Goal: Navigation & Orientation: Find specific page/section

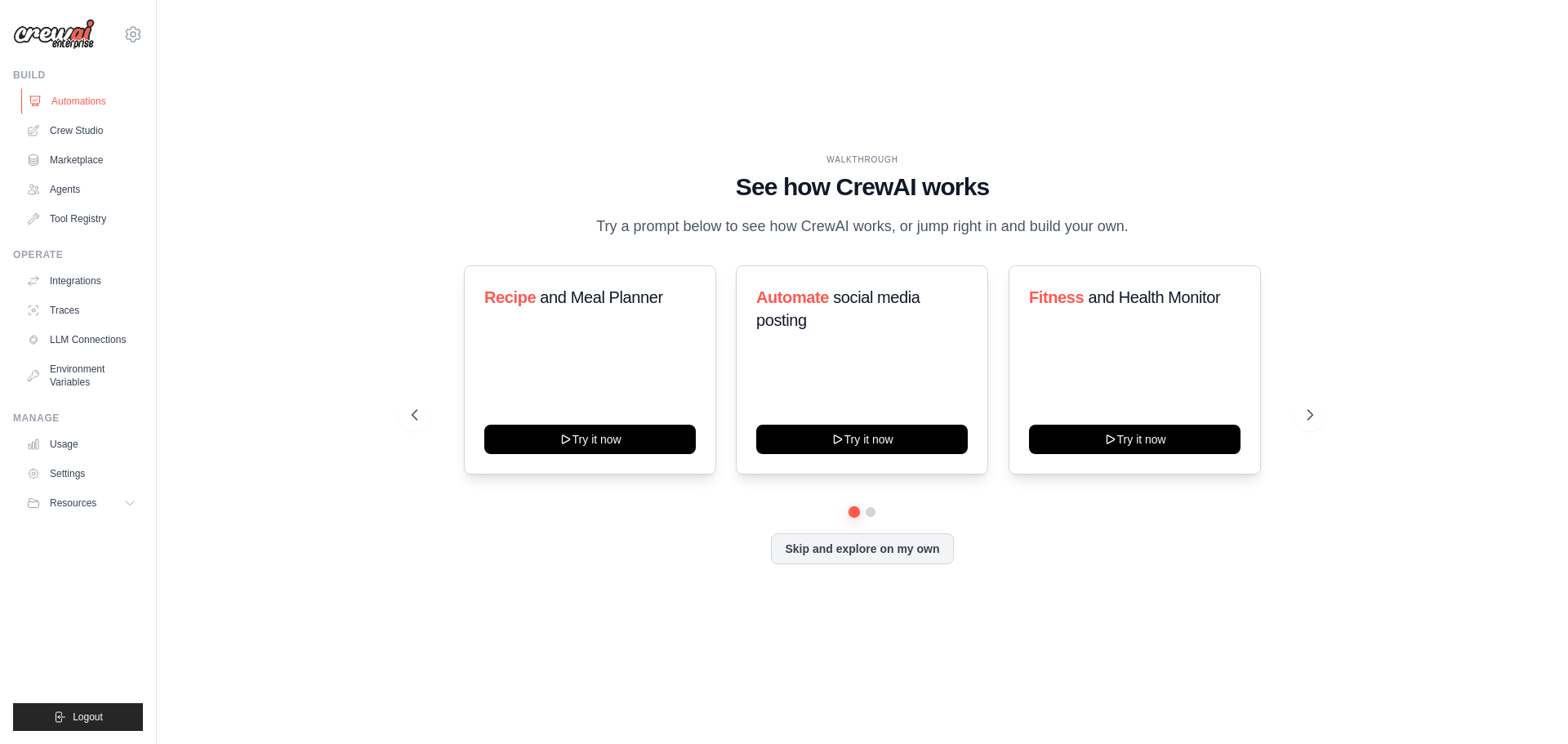
click at [84, 108] on link "Automations" at bounding box center [83, 102] width 123 height 26
click at [83, 380] on link "Environment Variables" at bounding box center [83, 375] width 123 height 39
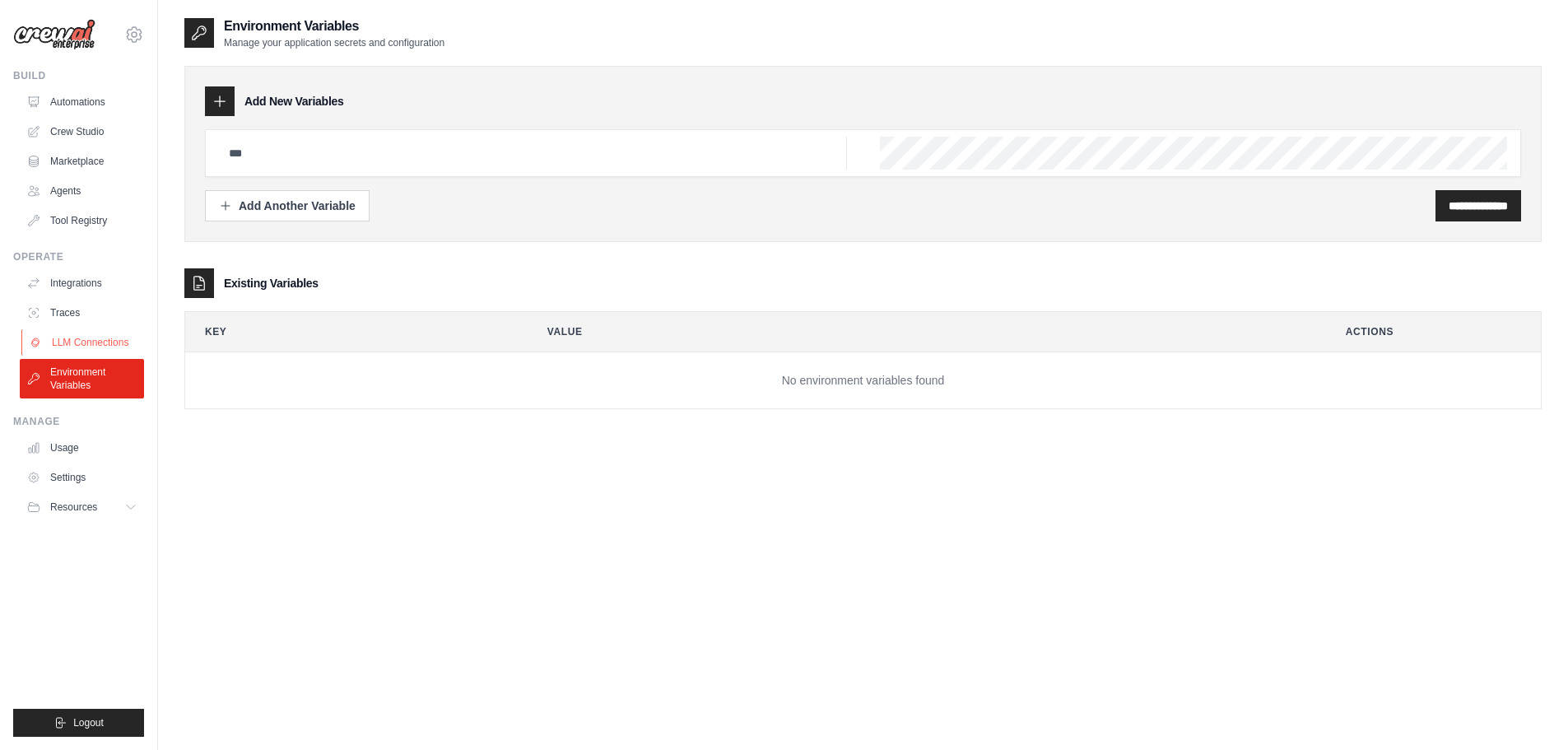
click at [102, 340] on link "LLM Connections" at bounding box center [83, 343] width 124 height 27
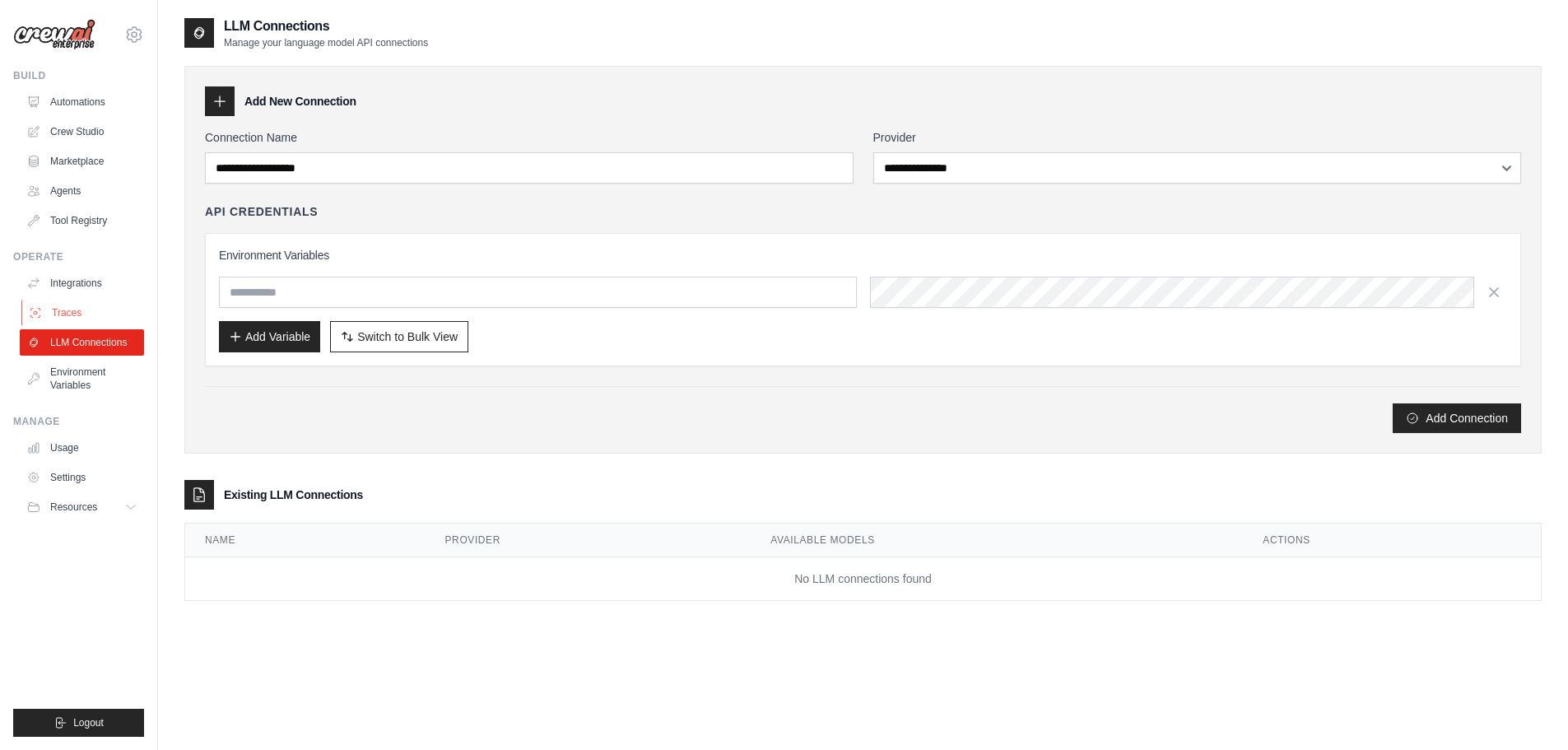
click at [76, 316] on link "Traces" at bounding box center [83, 313] width 124 height 27
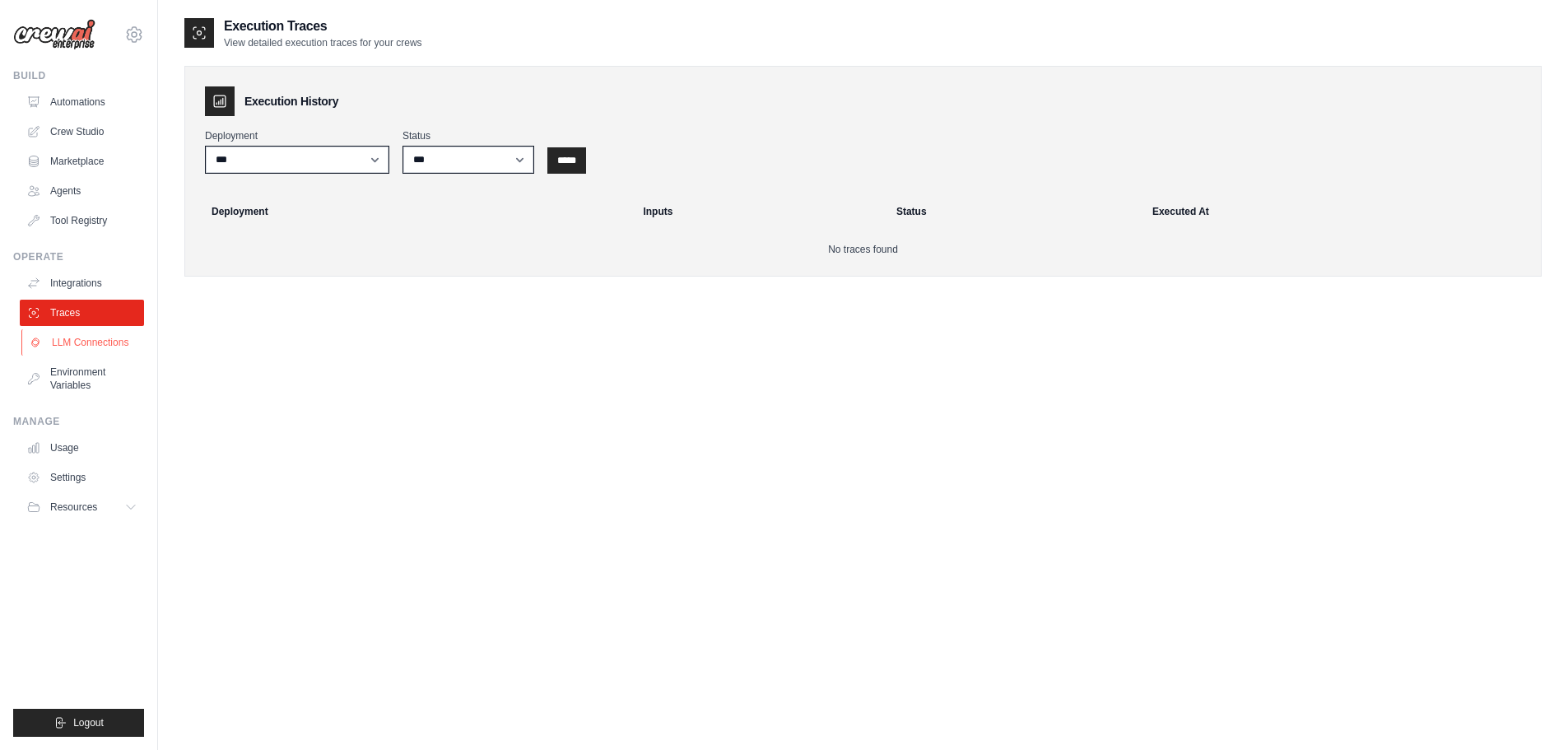
click at [64, 331] on link "LLM Connections" at bounding box center [83, 343] width 124 height 27
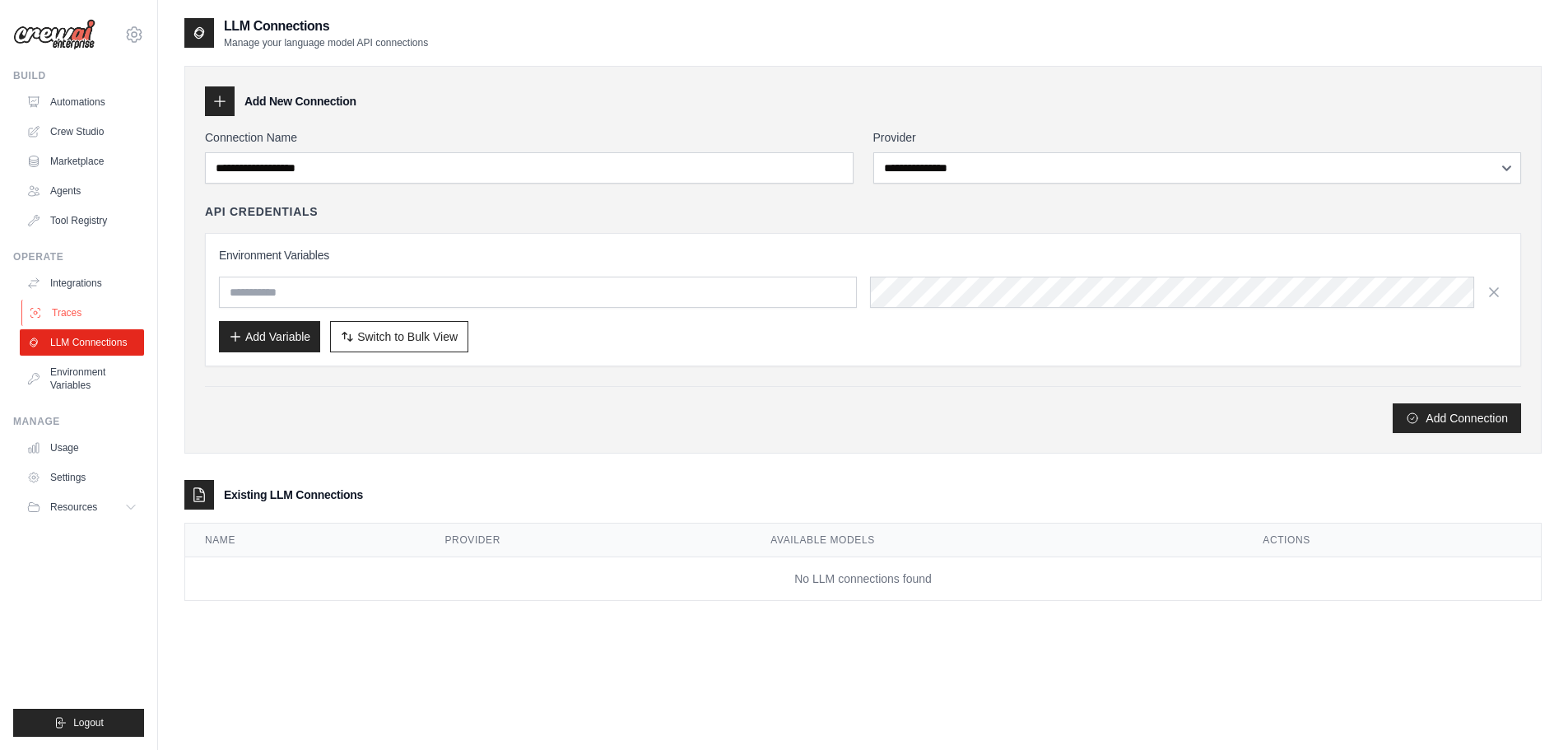
click at [72, 306] on link "Traces" at bounding box center [83, 313] width 124 height 27
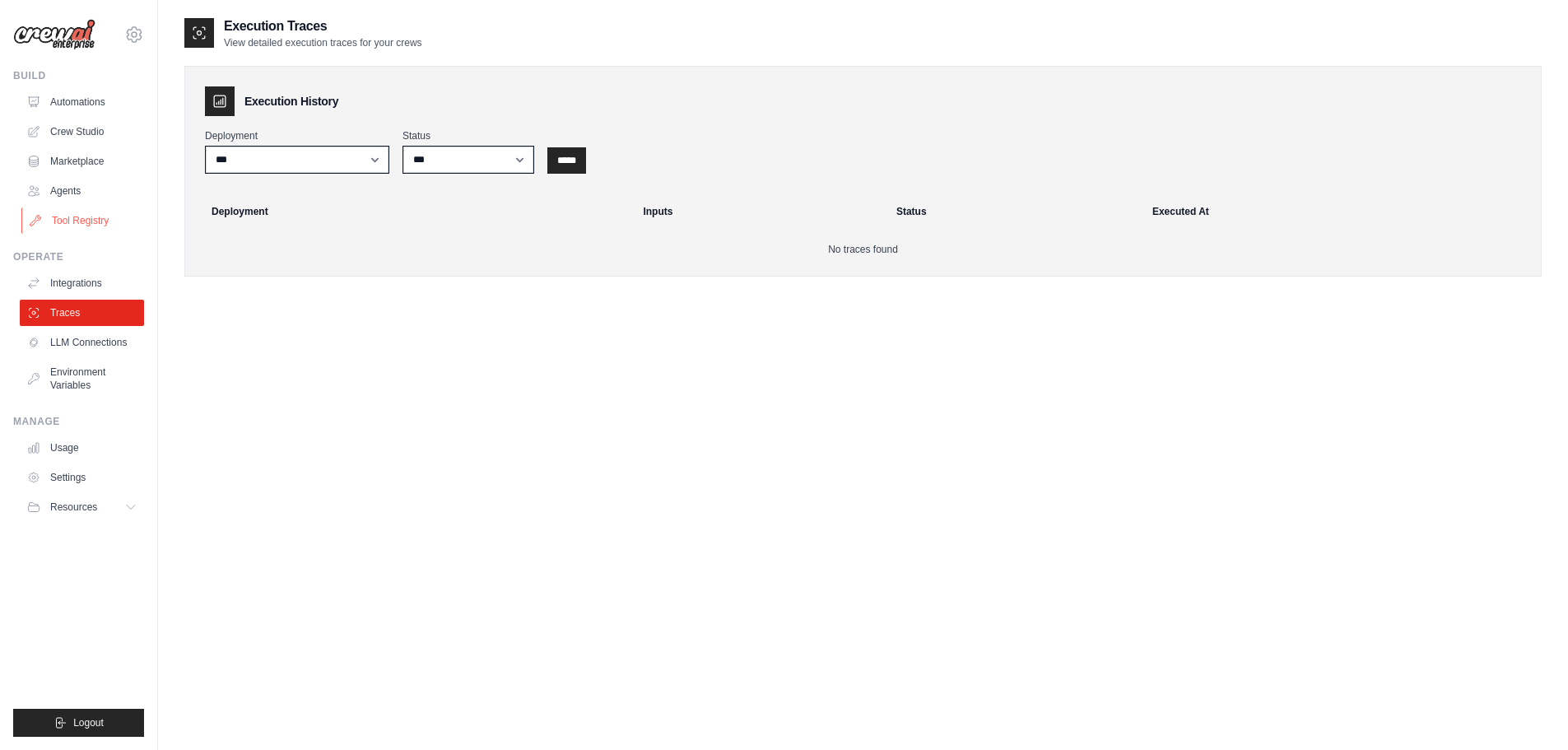
click at [106, 221] on link "Tool Registry" at bounding box center [83, 221] width 124 height 27
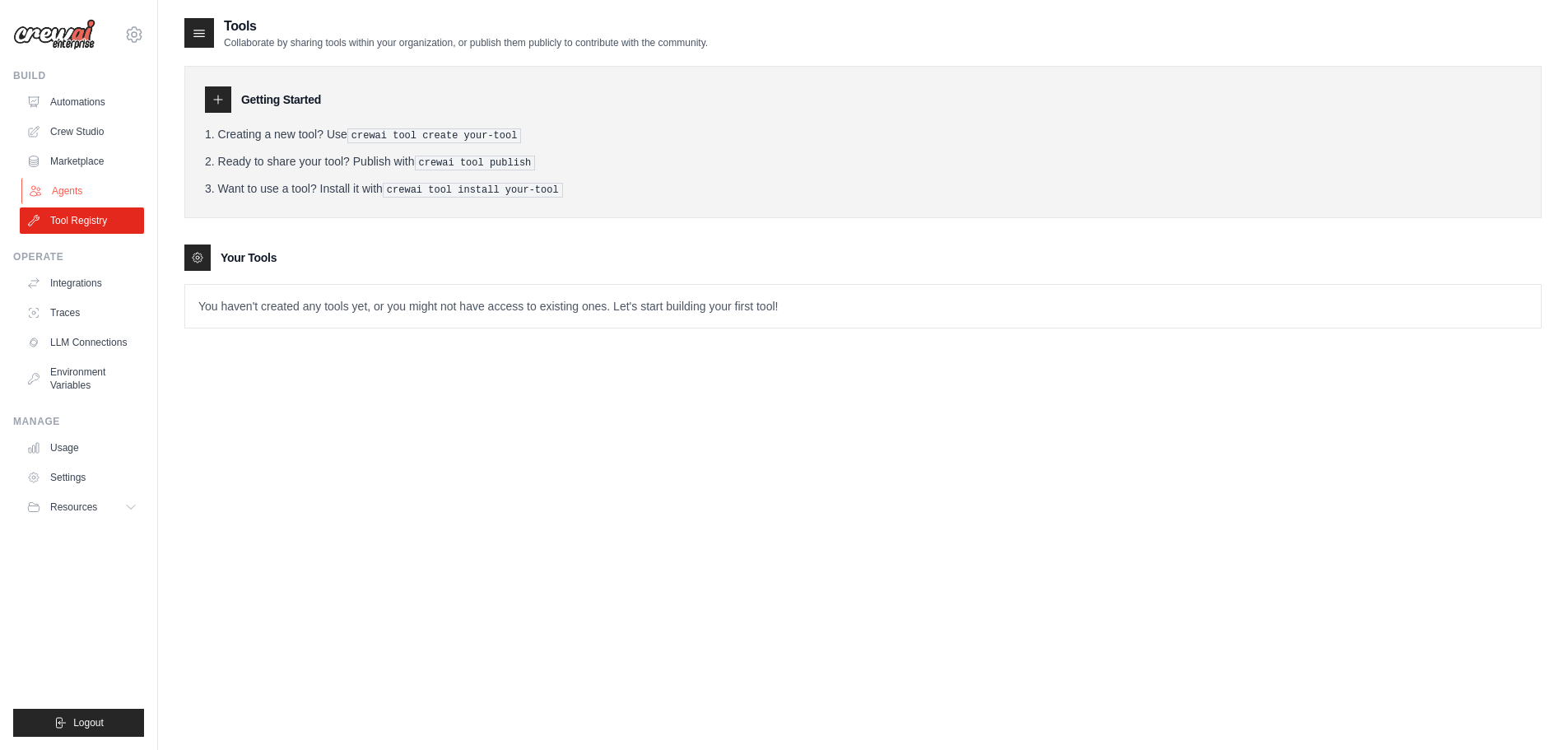
click at [71, 193] on link "Agents" at bounding box center [83, 191] width 124 height 27
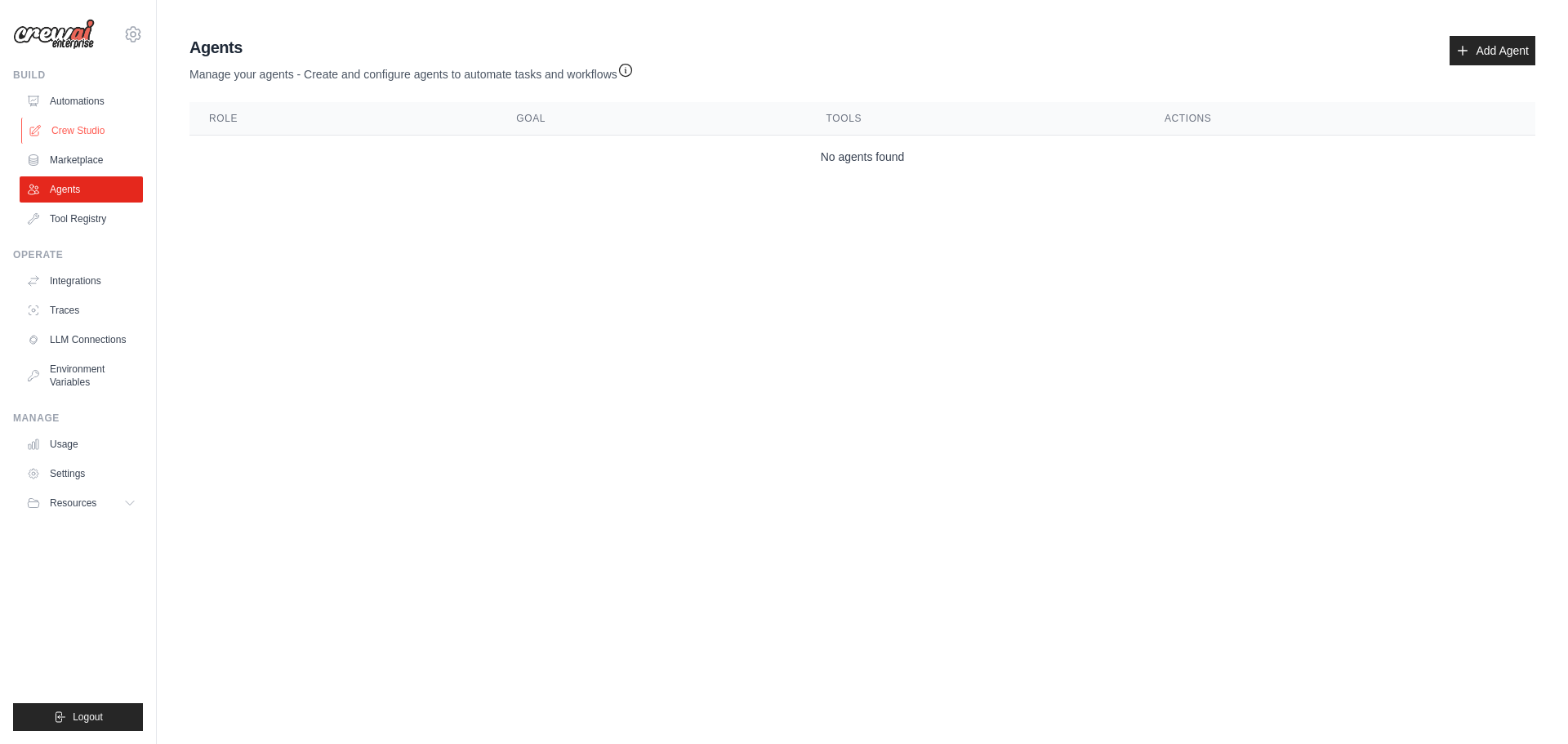
click at [78, 143] on link "Crew Studio" at bounding box center [83, 130] width 123 height 26
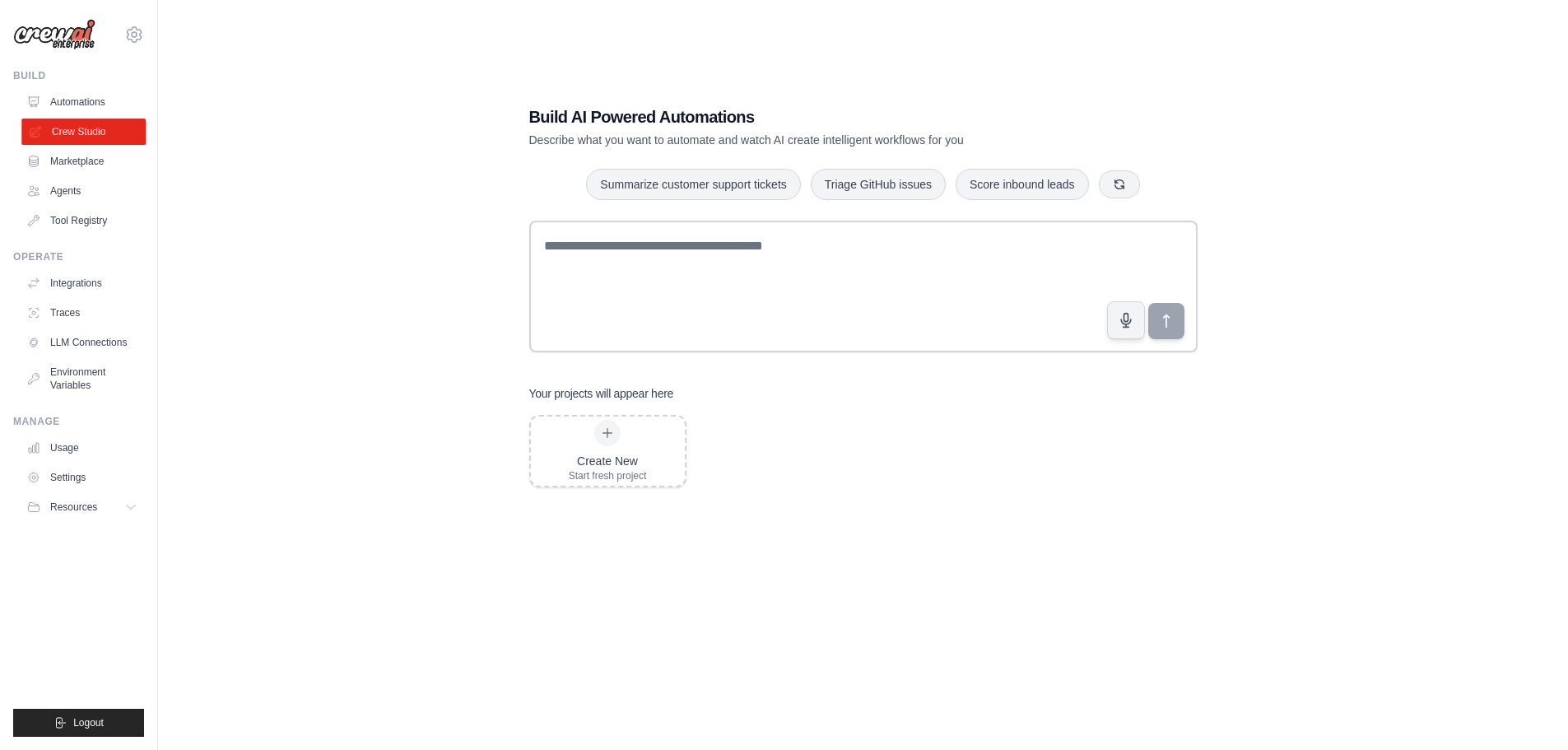
click at [84, 127] on link "Crew Studio" at bounding box center [83, 132] width 124 height 27
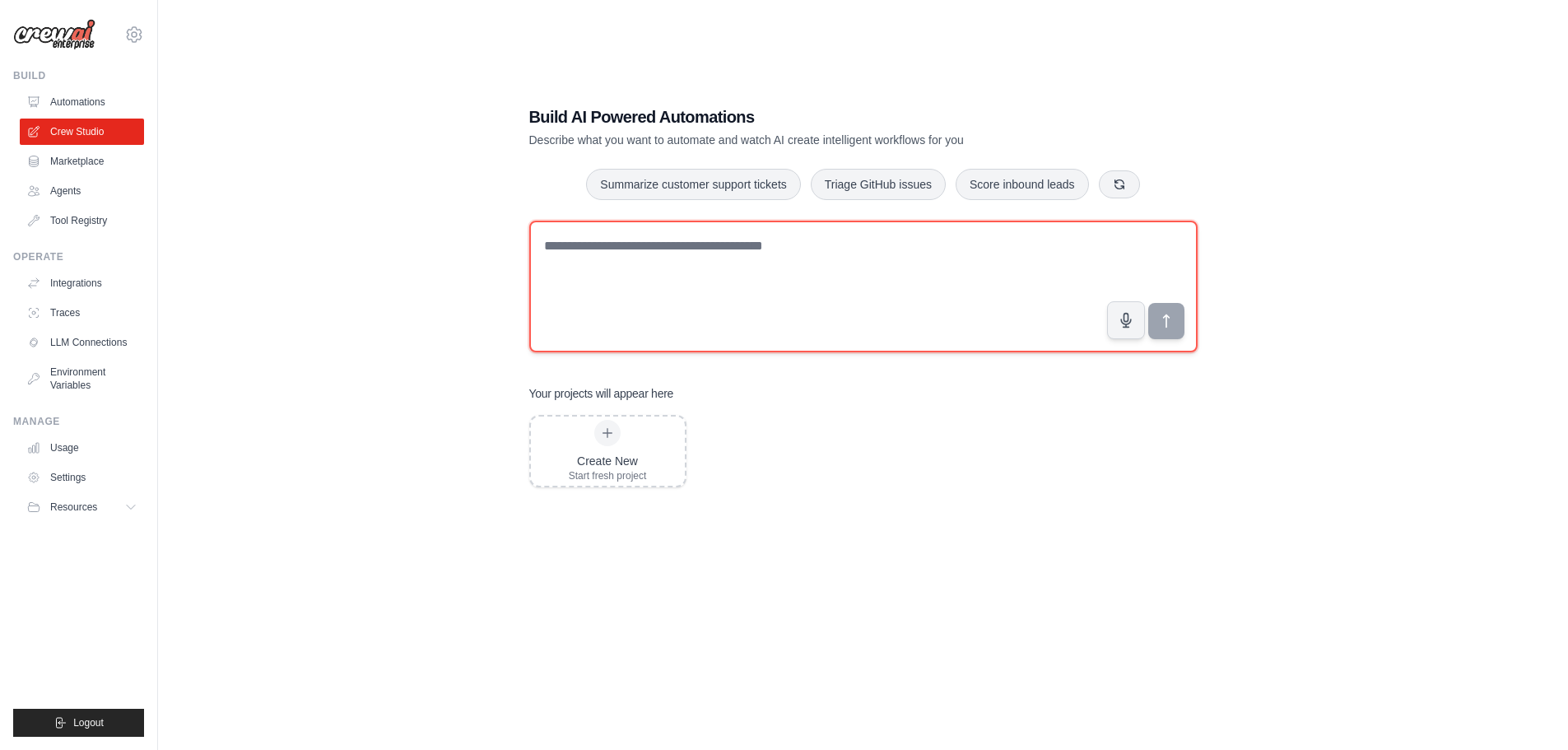
click at [771, 258] on textarea at bounding box center [863, 286] width 668 height 132
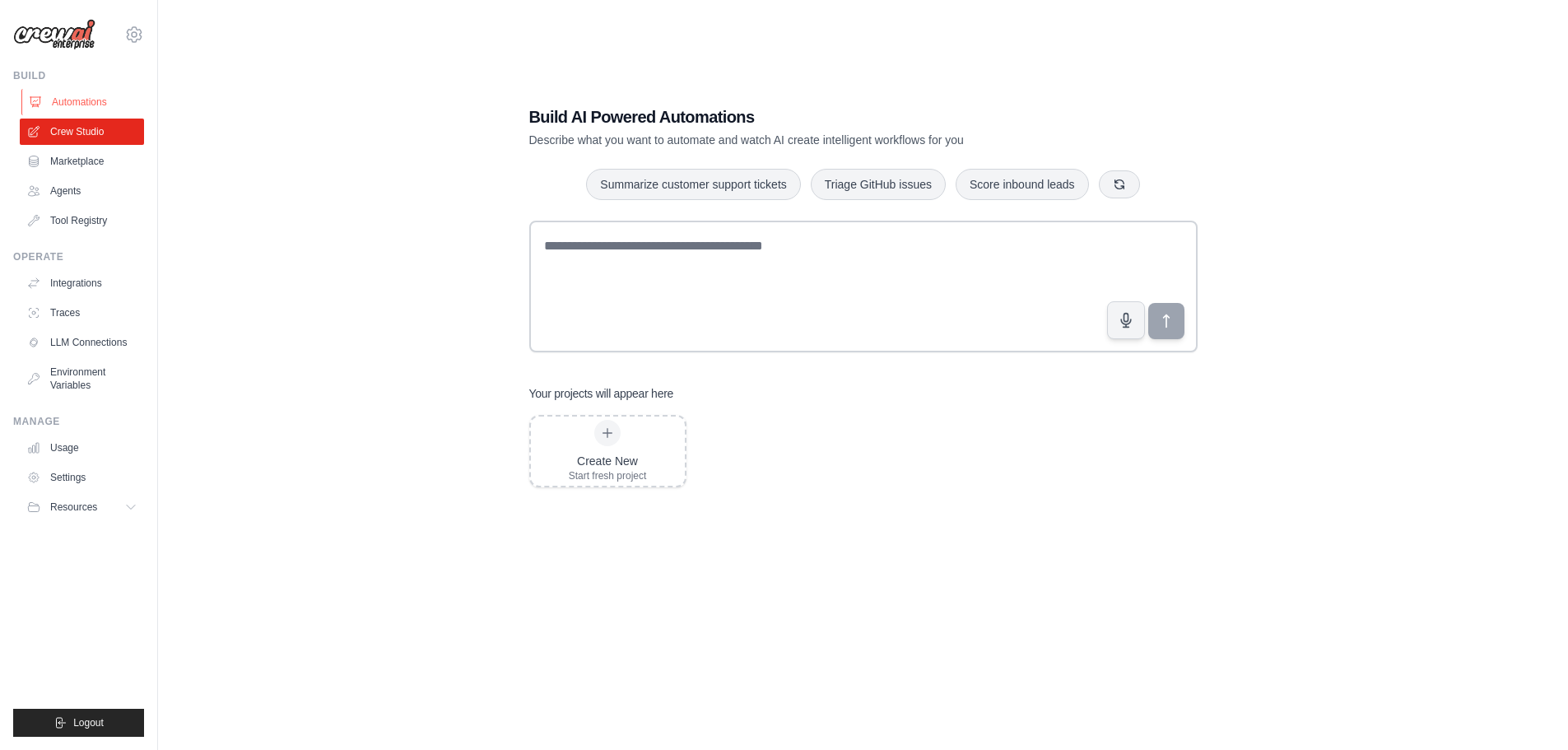
click at [106, 111] on link "Automations" at bounding box center [83, 102] width 124 height 27
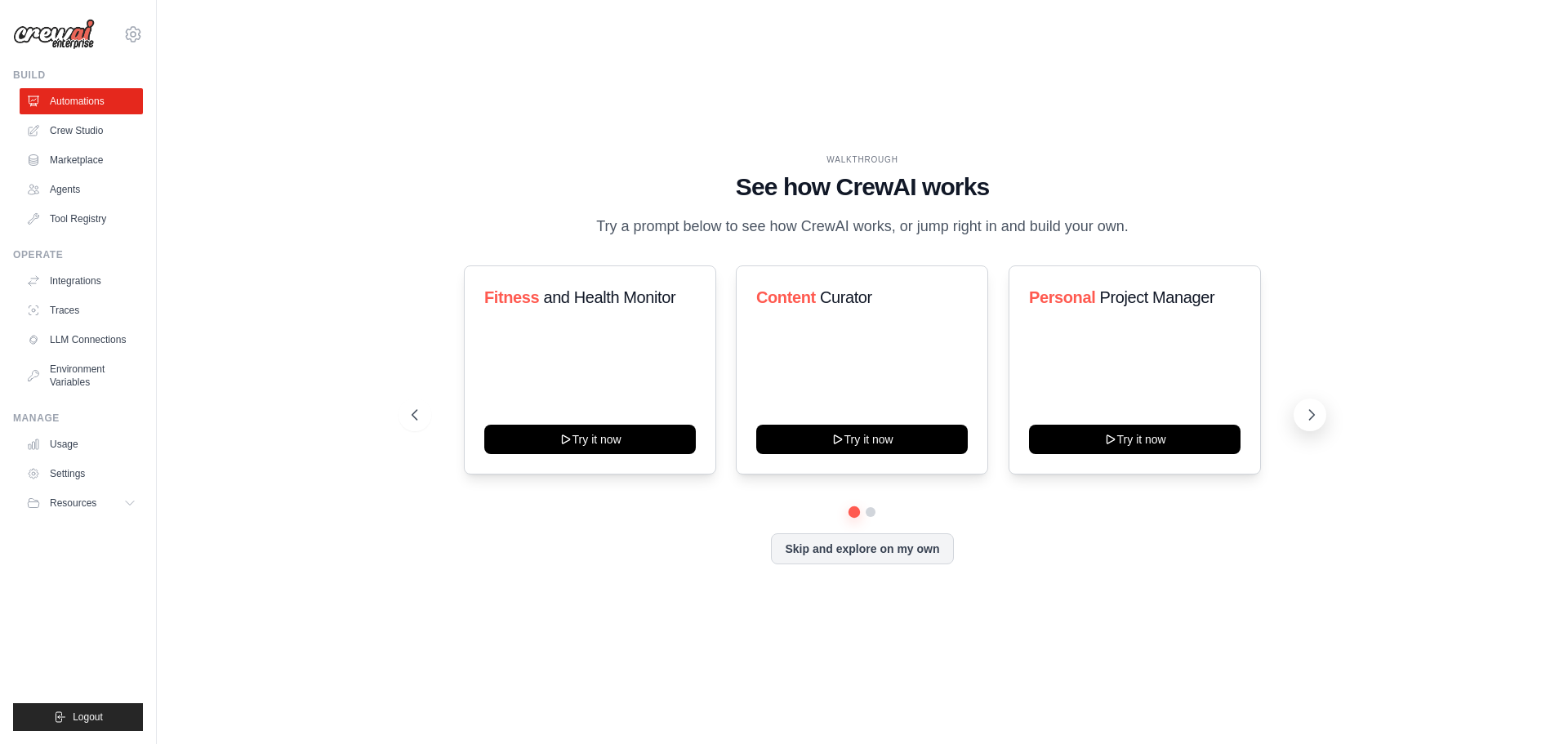
click at [1310, 419] on icon at bounding box center [1313, 415] width 5 height 10
click at [112, 496] on button "Resources" at bounding box center [83, 503] width 123 height 26
